Goal: Transaction & Acquisition: Subscribe to service/newsletter

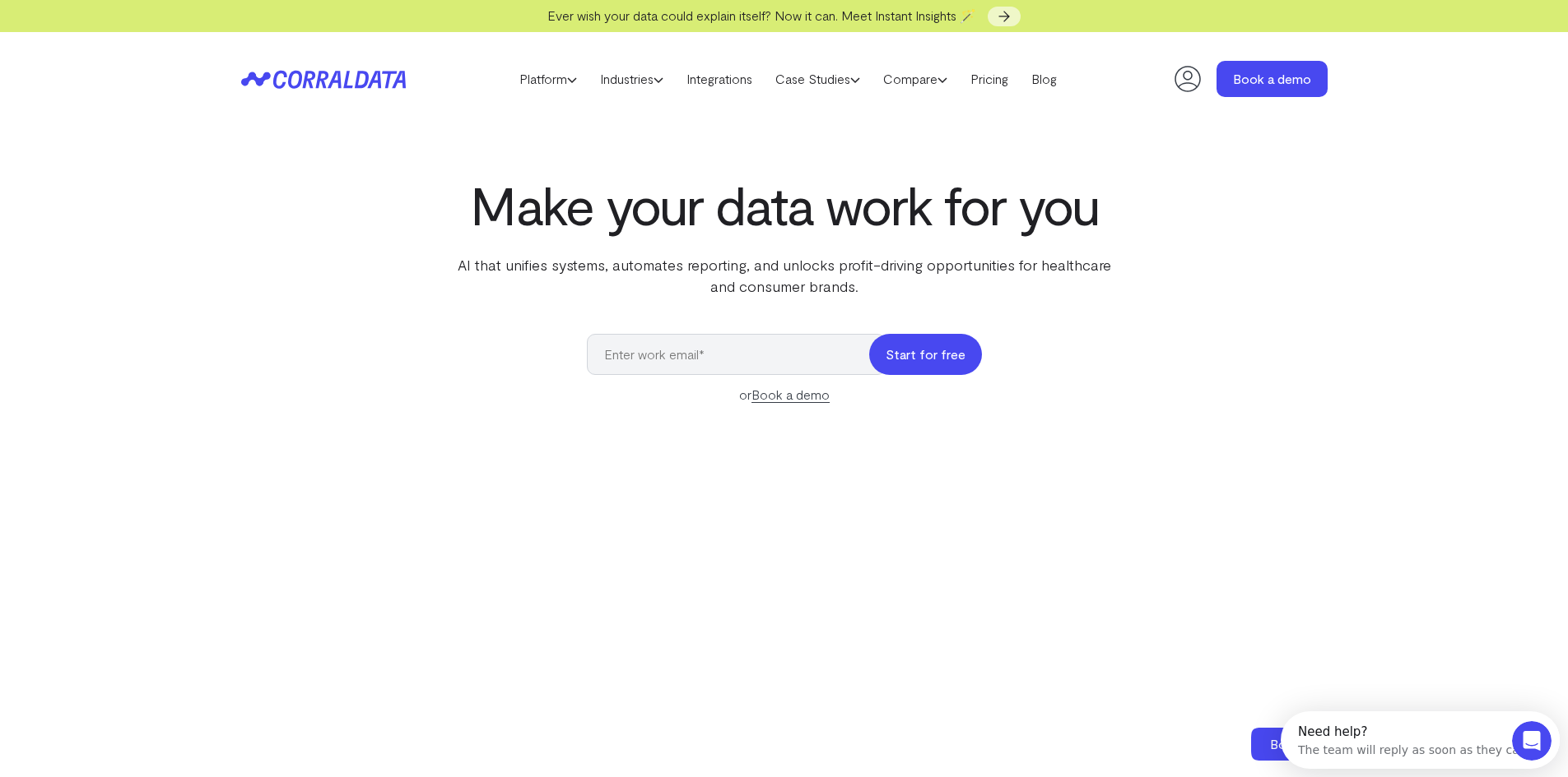
click at [930, 361] on button "Start for free" at bounding box center [925, 354] width 113 height 41
type input "[EMAIL_ADDRESS][DOMAIN_NAME]"
click at [935, 348] on button "Start for free" at bounding box center [925, 354] width 113 height 41
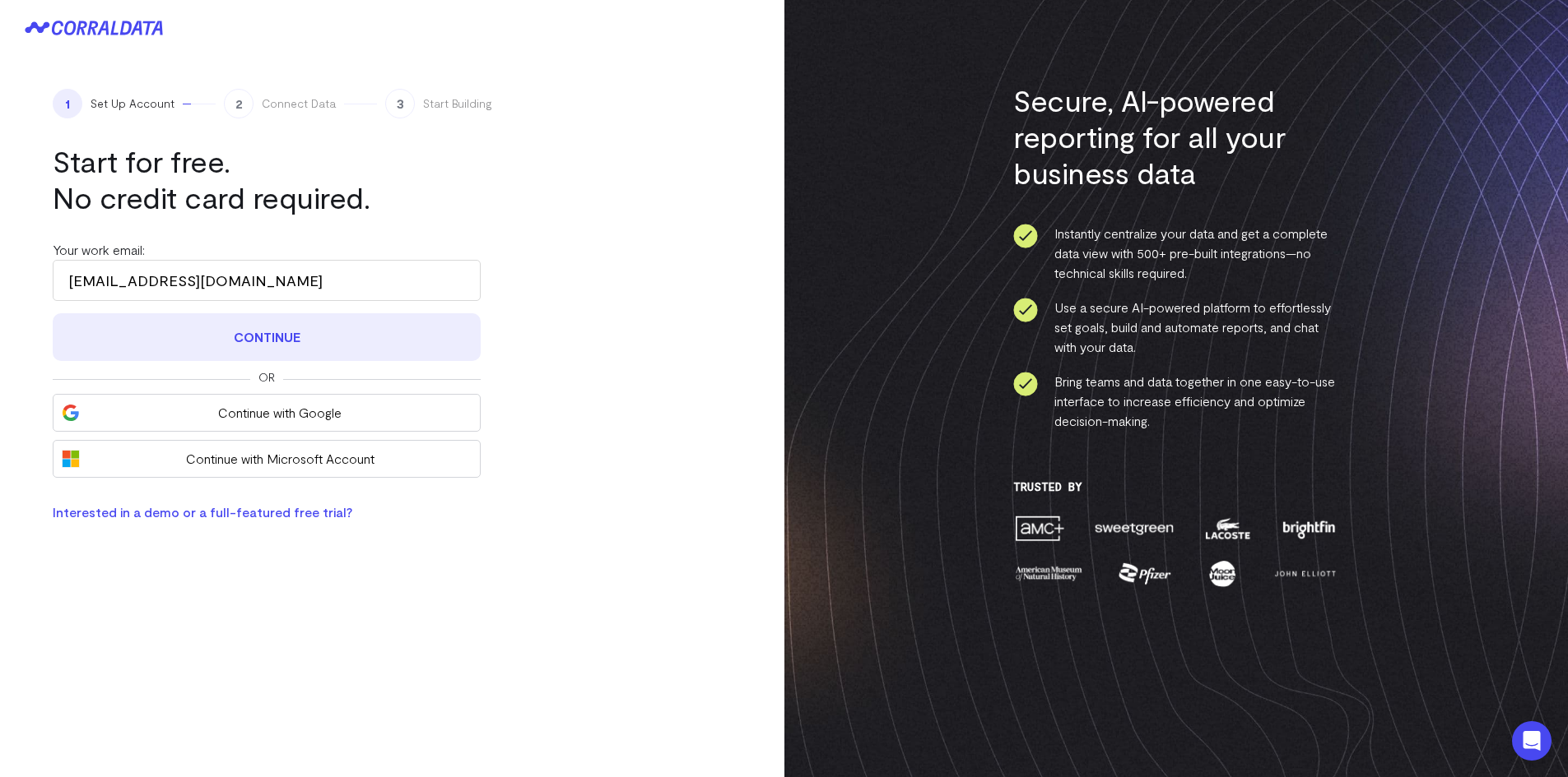
click at [296, 335] on button "Continue" at bounding box center [267, 337] width 428 height 47
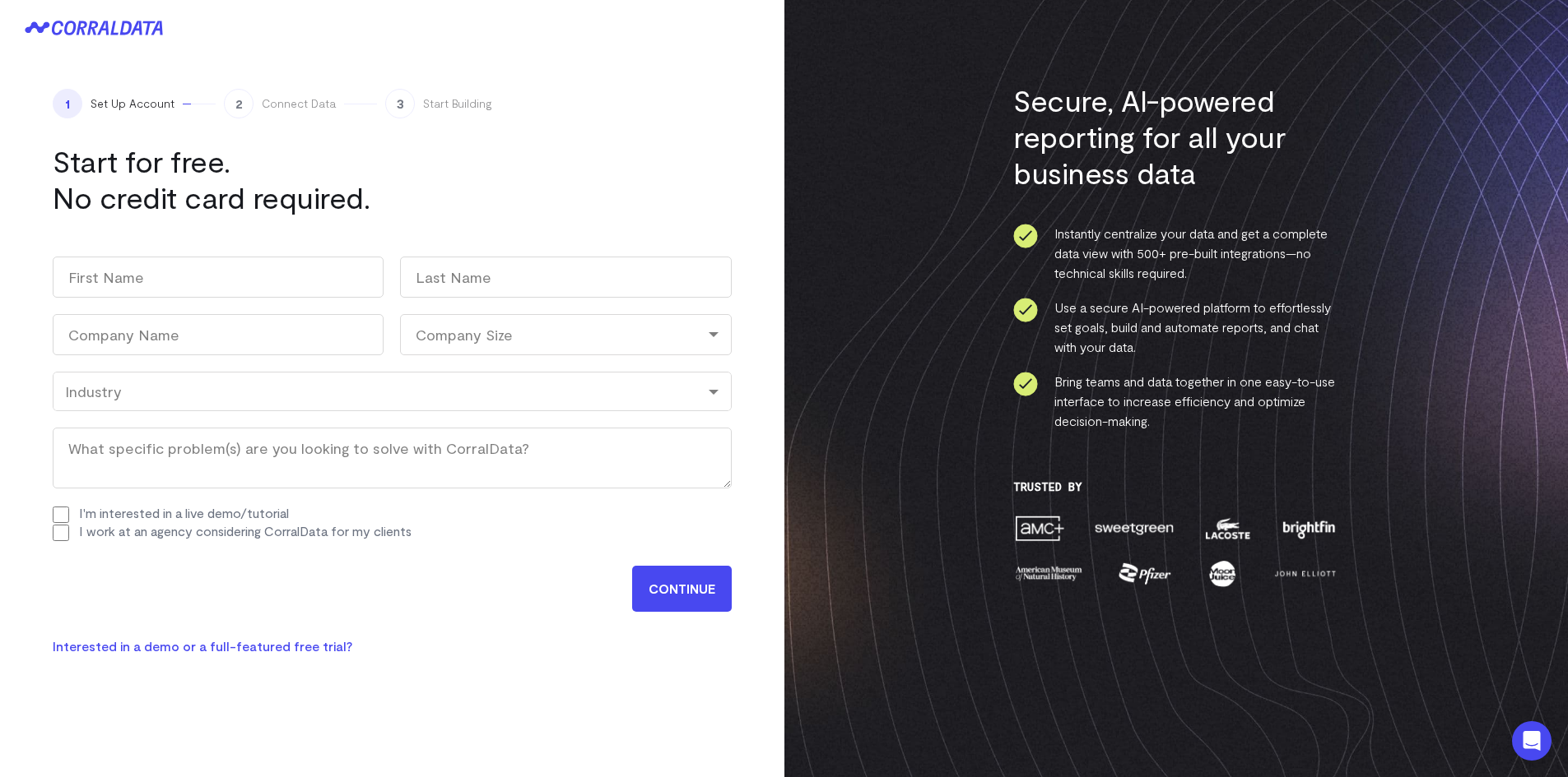
click at [242, 646] on link "Interested in a demo or a full-featured free trial?" at bounding box center [203, 645] width 299 height 16
